Goal: Information Seeking & Learning: Learn about a topic

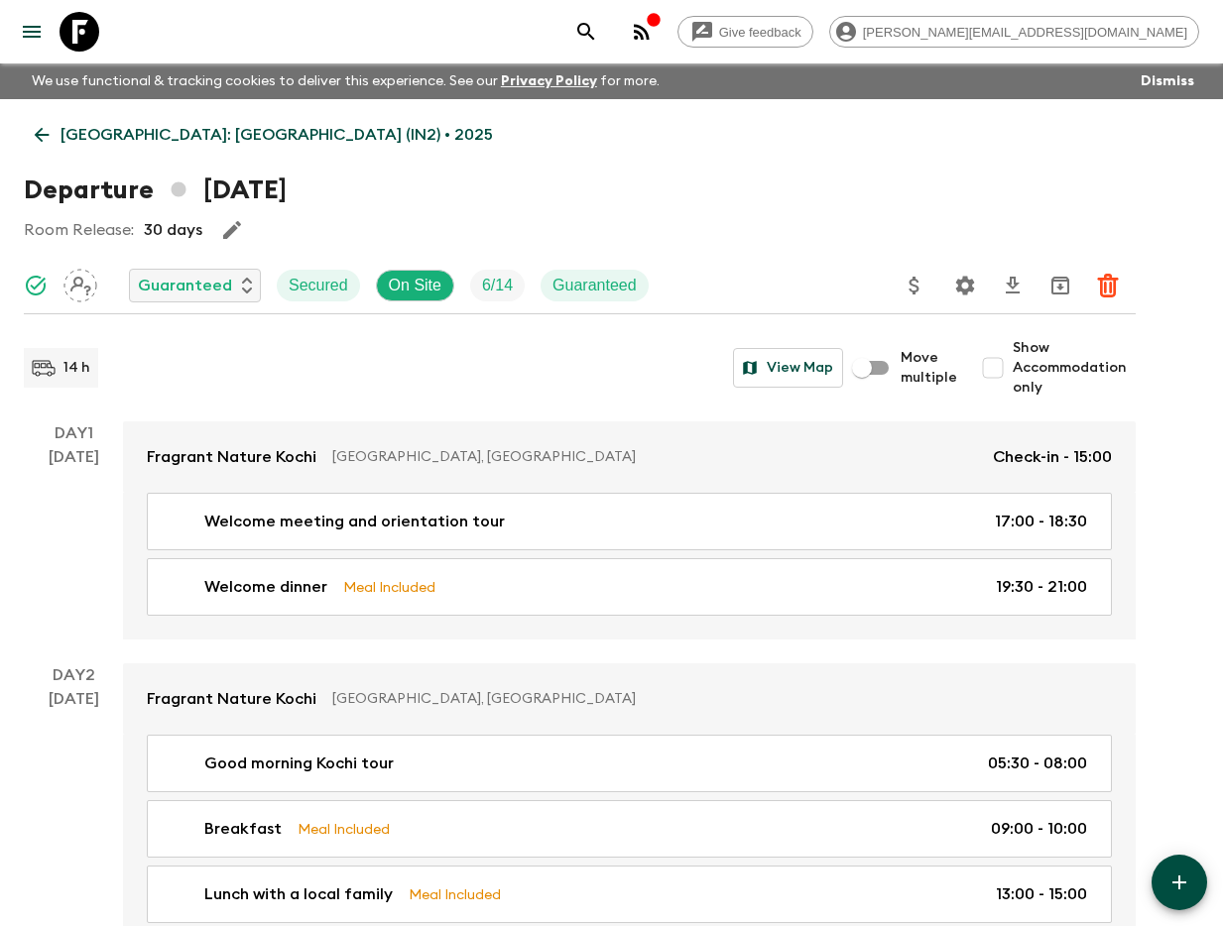
click at [598, 30] on icon "search adventures" at bounding box center [586, 32] width 24 height 24
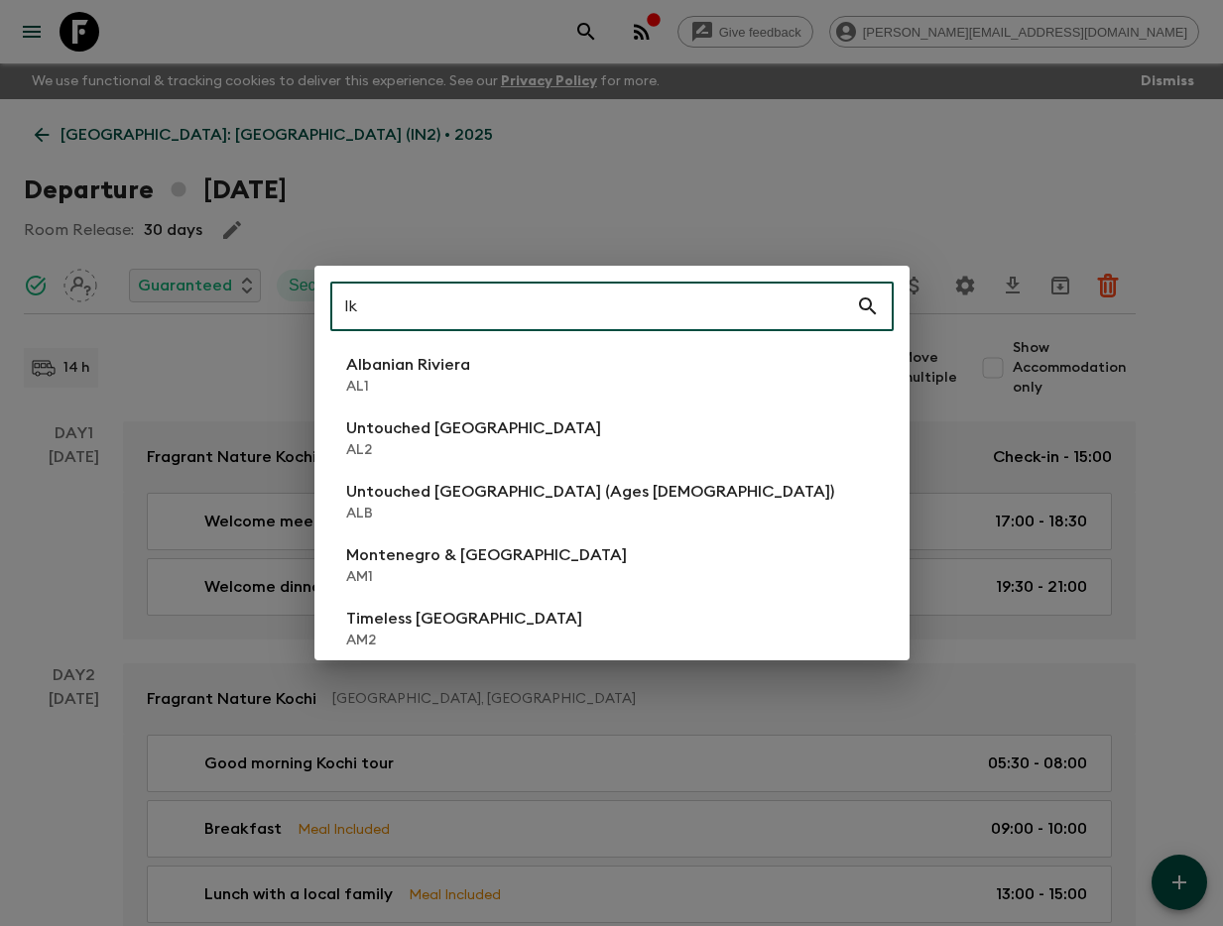
type input "lk1"
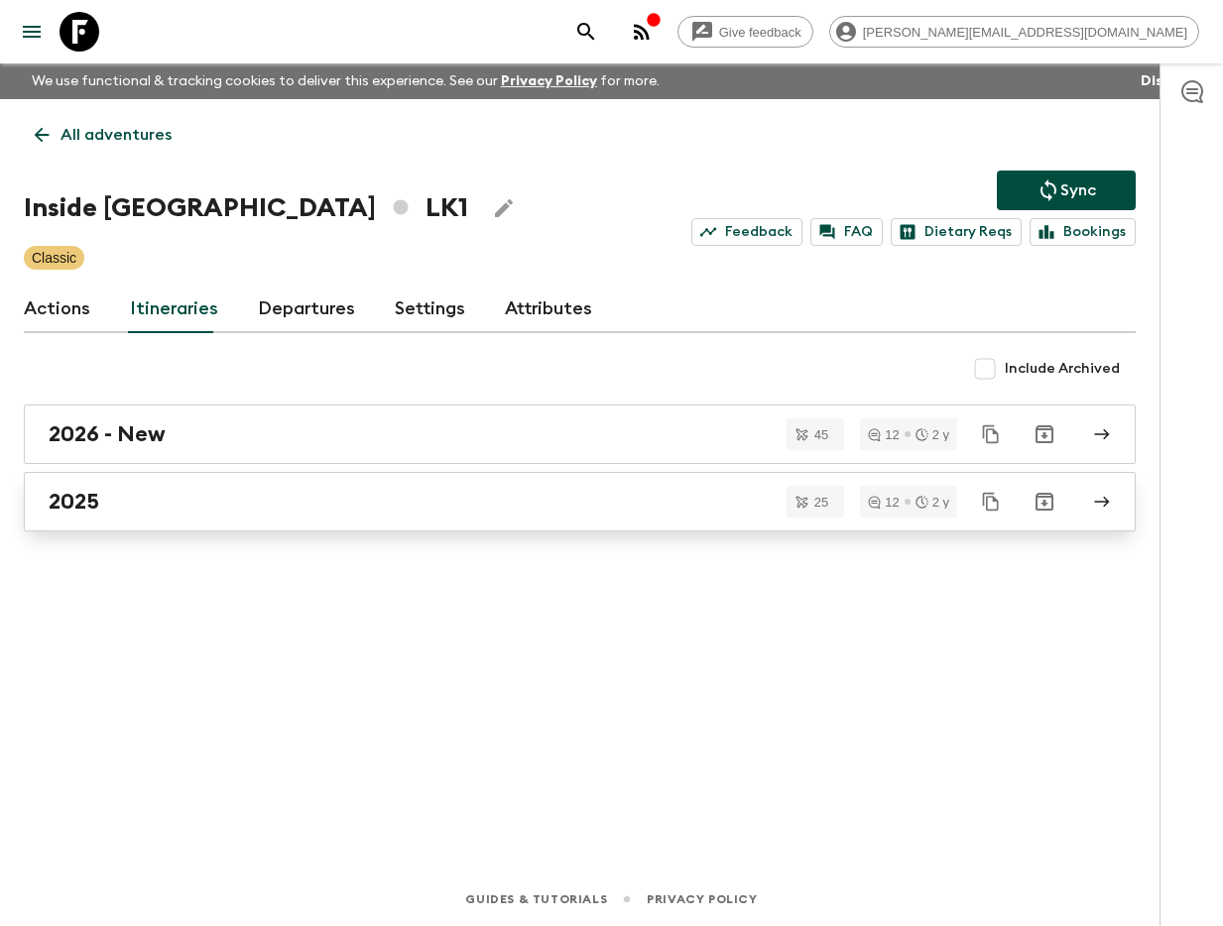
click at [387, 489] on div "2025" at bounding box center [561, 502] width 1024 height 26
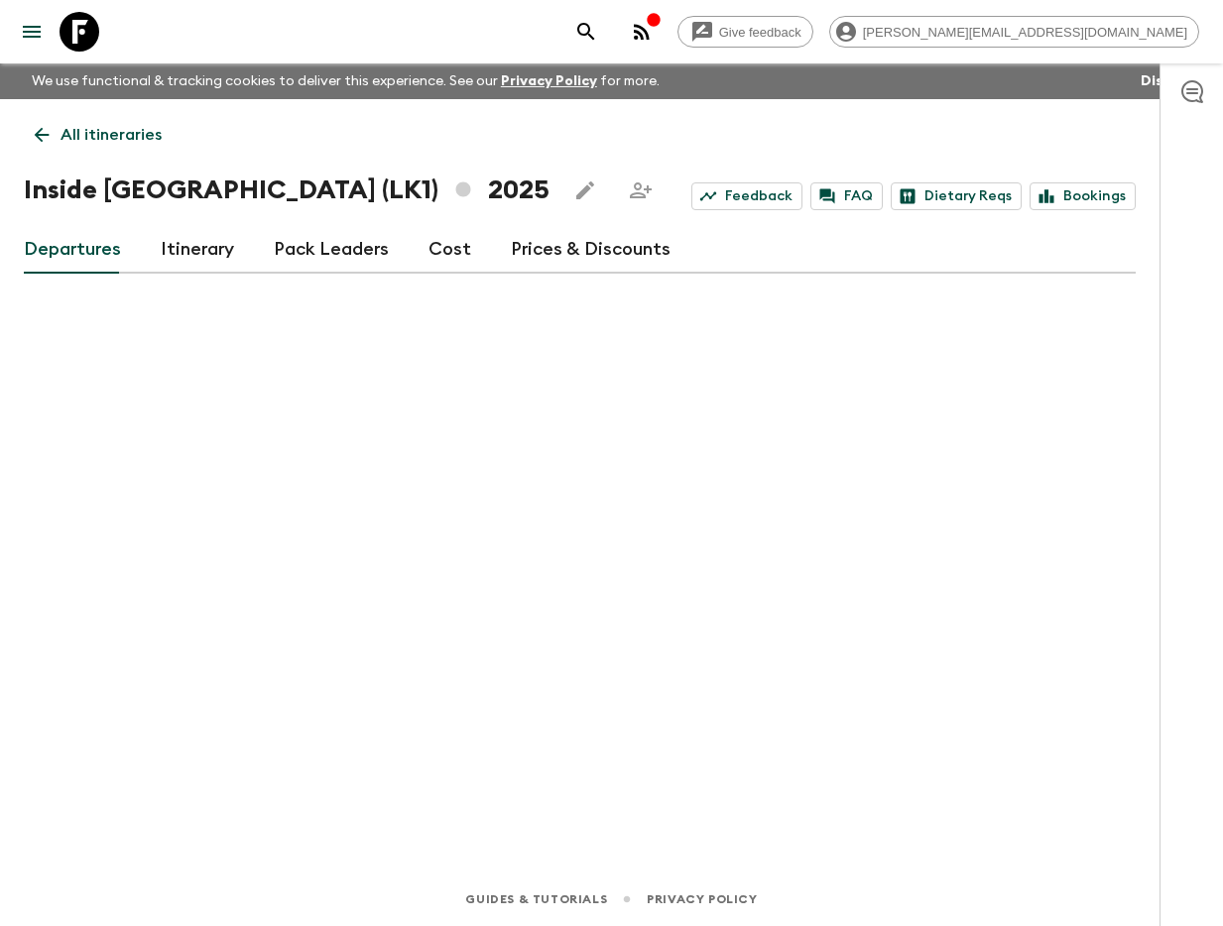
click at [174, 245] on link "Itinerary" at bounding box center [197, 250] width 73 height 48
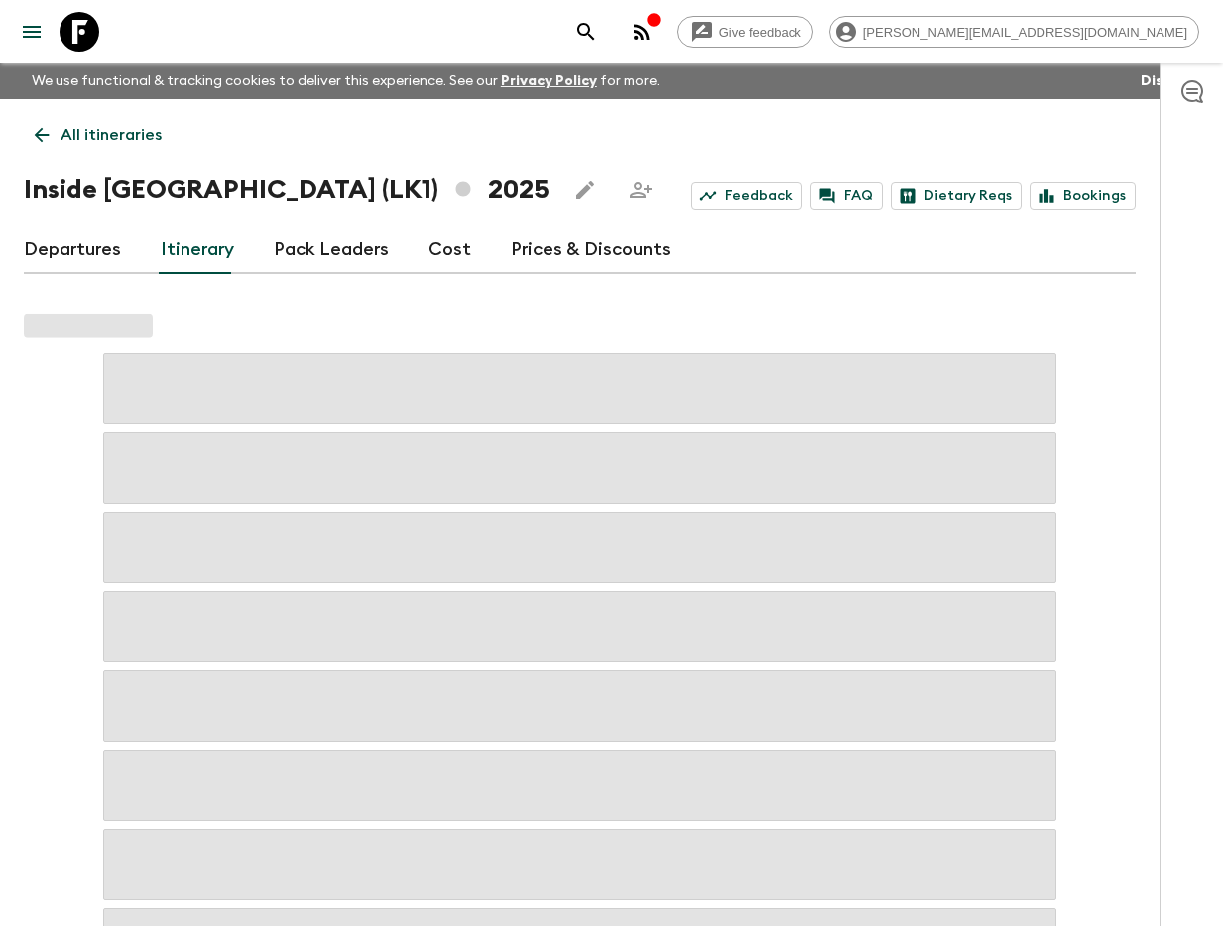
click at [106, 251] on link "Departures" at bounding box center [72, 250] width 97 height 48
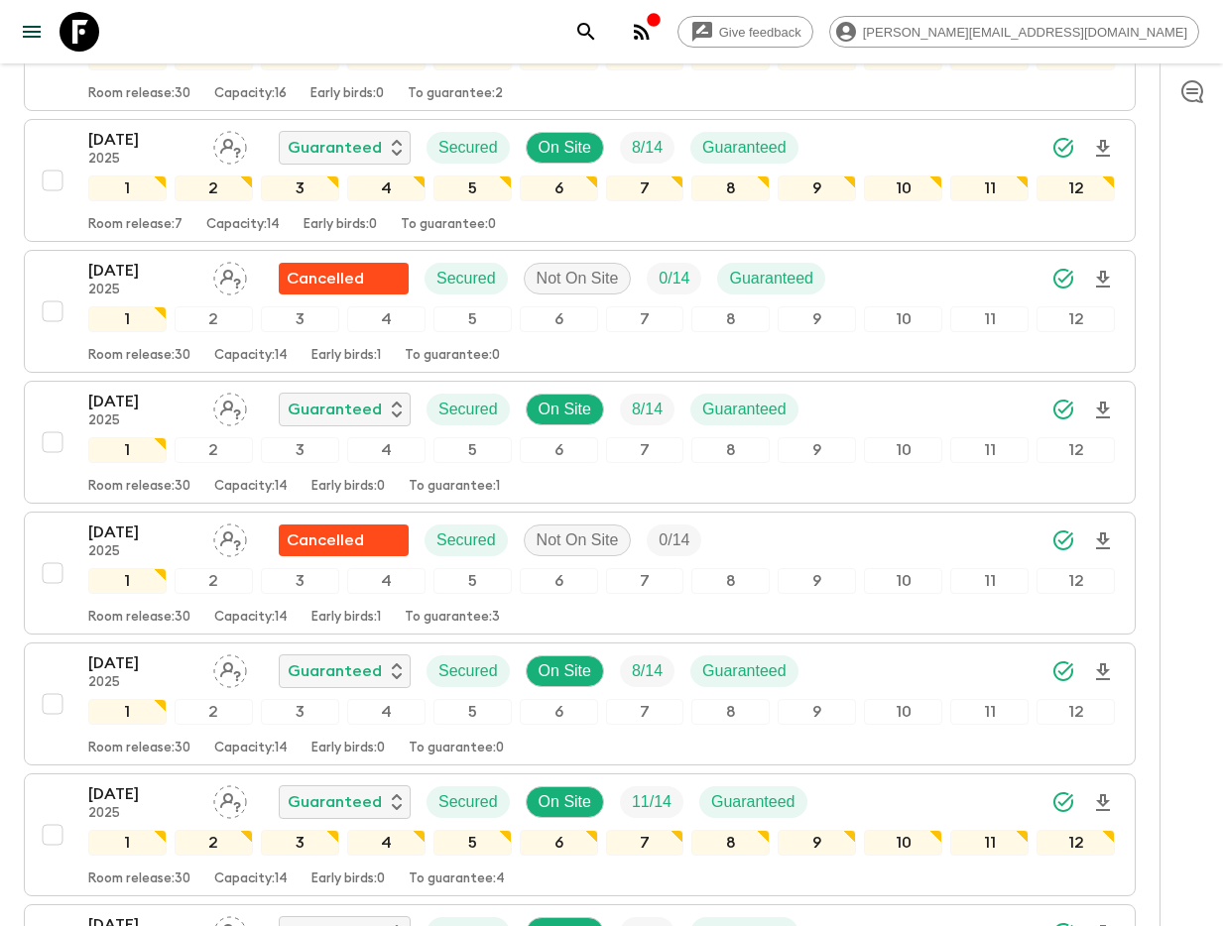
scroll to position [1751, 0]
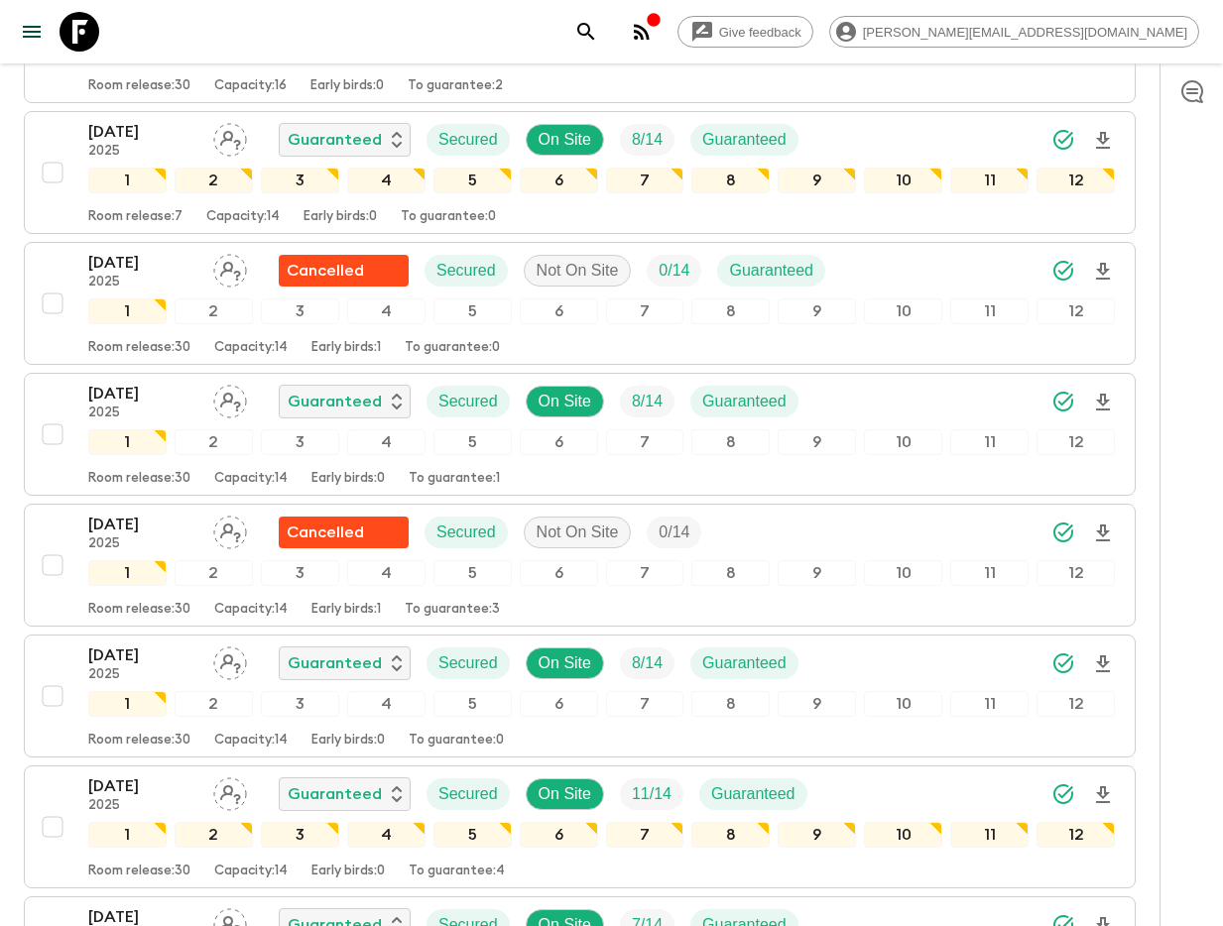
click at [598, 33] on icon "search adventures" at bounding box center [586, 32] width 24 height 24
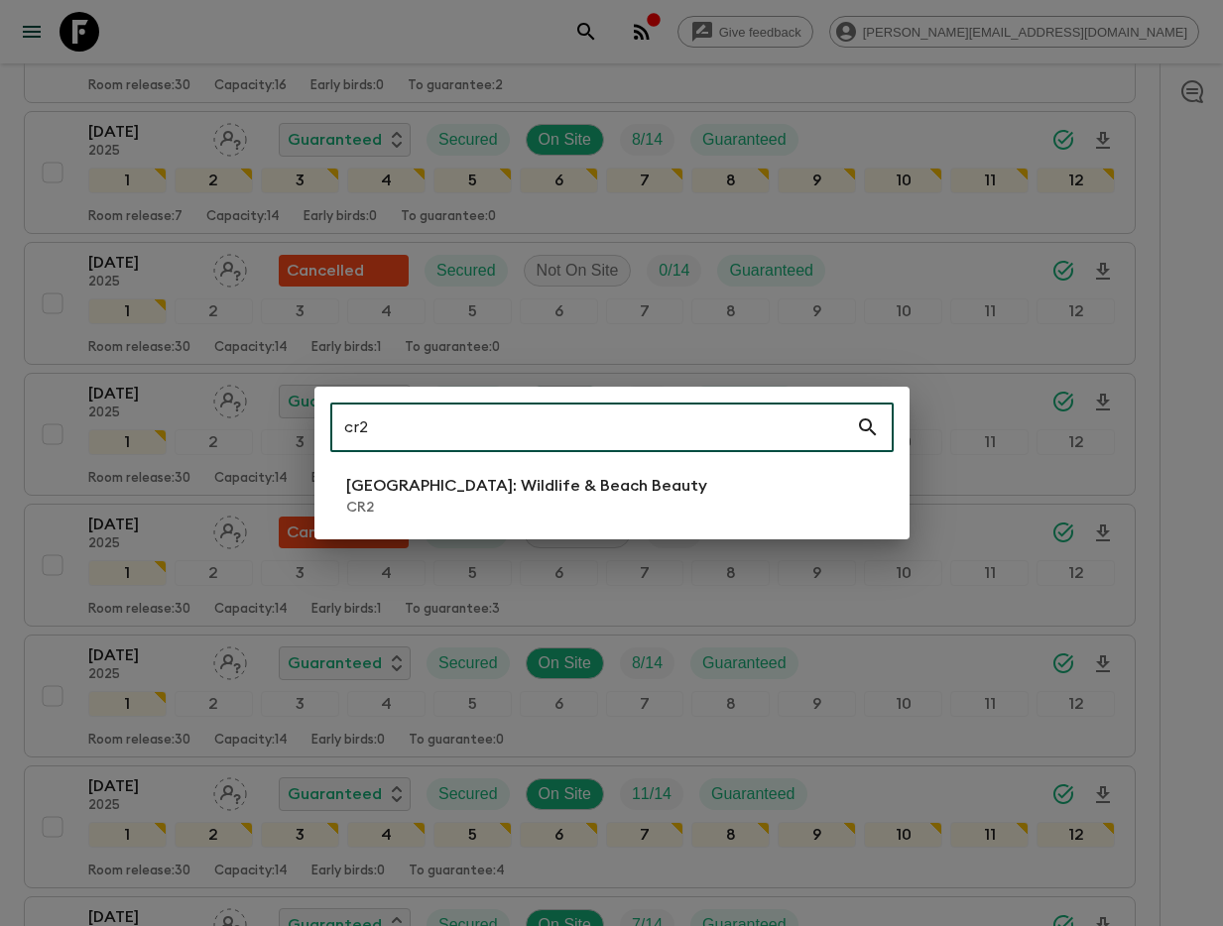
type input "cr2"
click at [457, 484] on p "[GEOGRAPHIC_DATA]: Wildlife & Beach Beauty" at bounding box center [526, 486] width 361 height 24
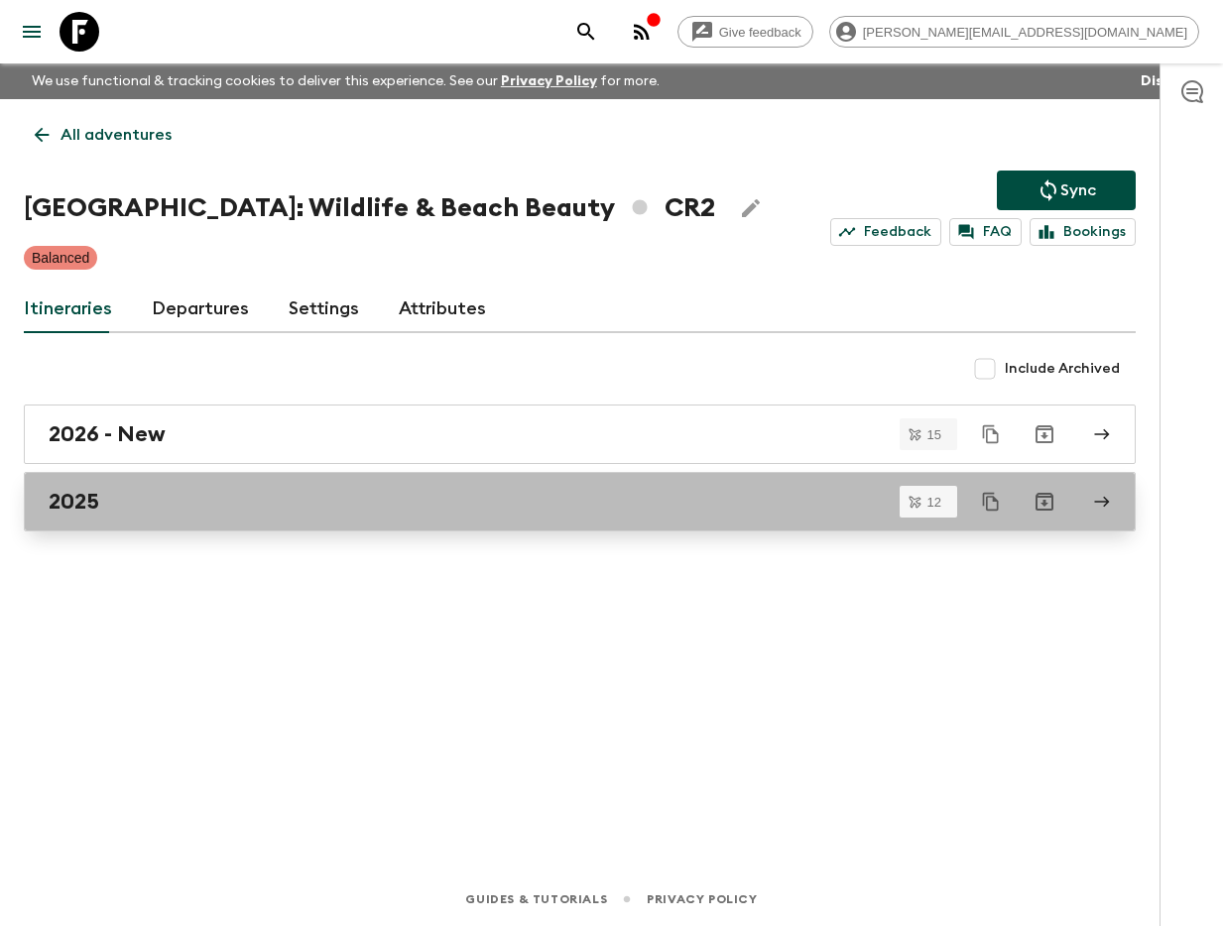
click at [233, 509] on div "2025" at bounding box center [561, 502] width 1024 height 26
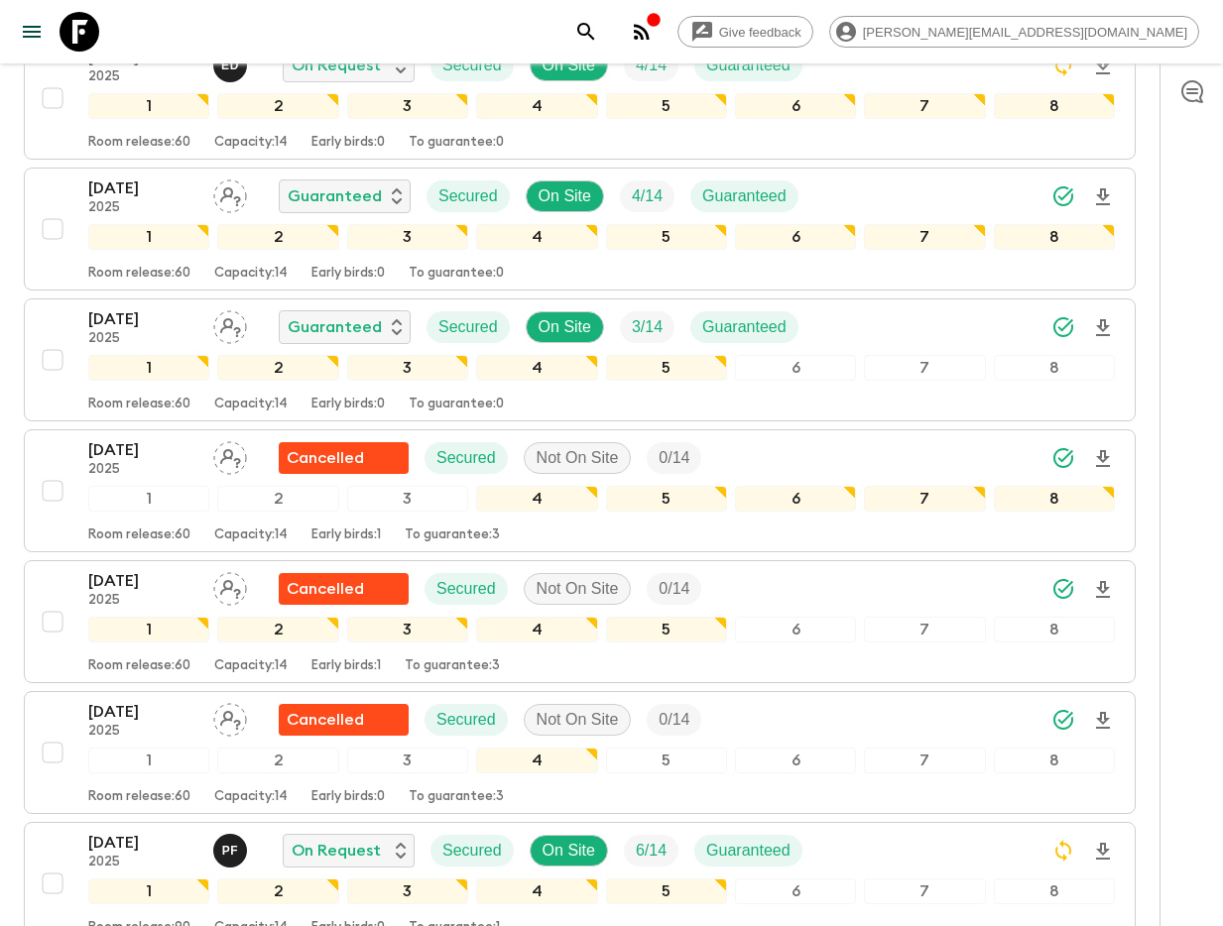
scroll to position [947, 0]
